Goal: Navigation & Orientation: Find specific page/section

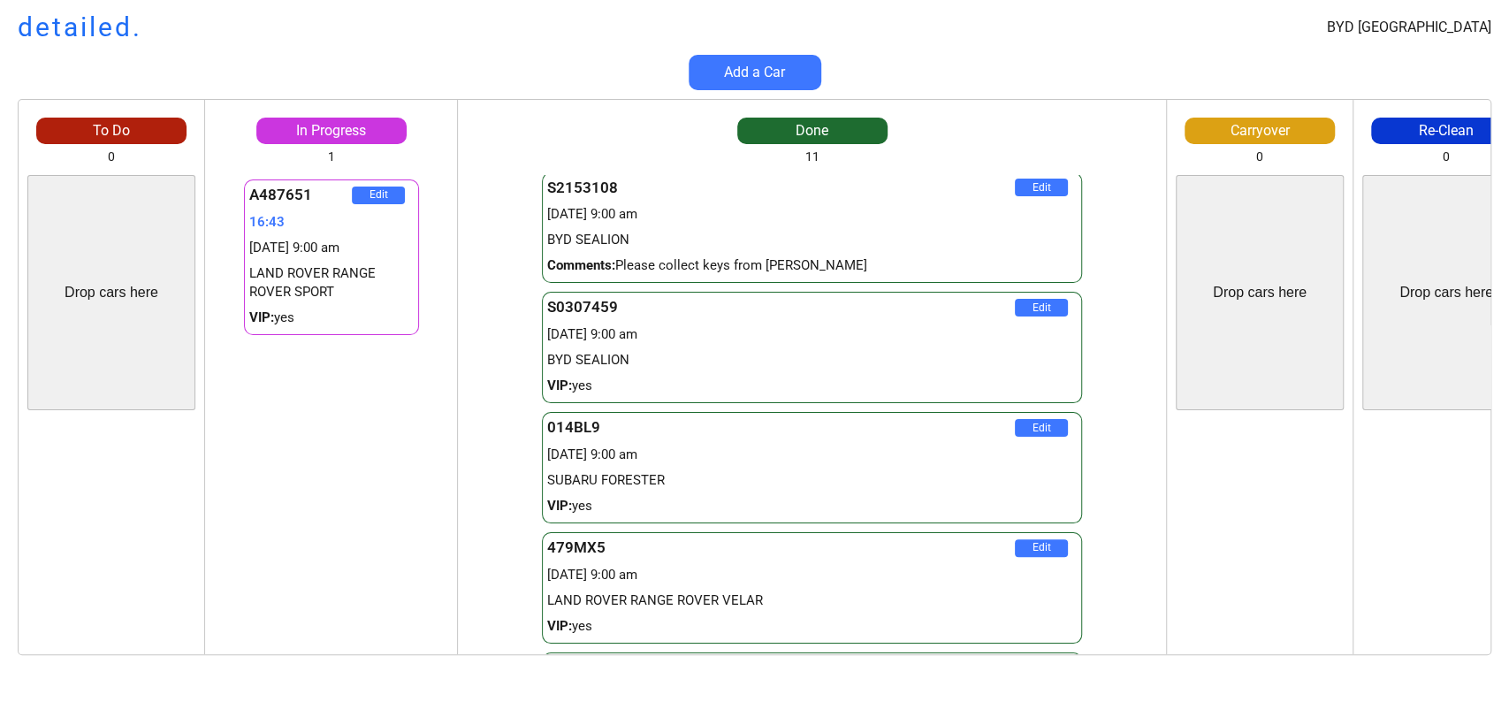
scroll to position [0, 192]
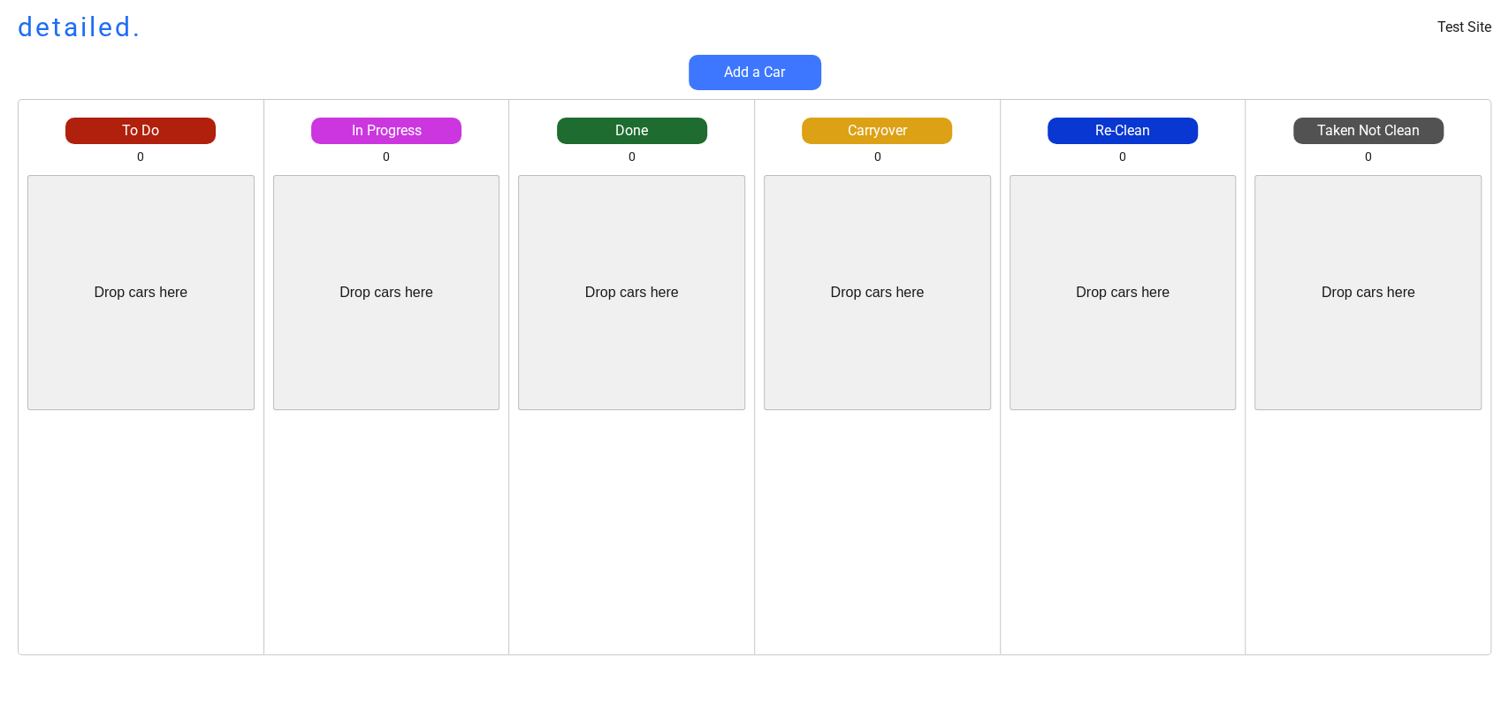
click at [1204, 151] on div "Re-Clean 0 Drop cars here Edit" at bounding box center [1123, 386] width 245 height 537
